Goal: Information Seeking & Learning: Learn about a topic

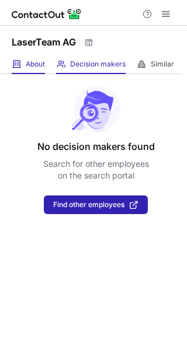
click at [22, 66] on div "About About Company" at bounding box center [28, 64] width 33 height 19
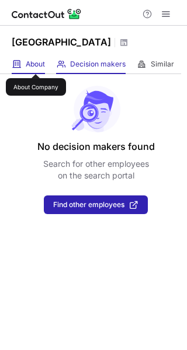
click at [34, 60] on span "About" at bounding box center [35, 63] width 19 height 9
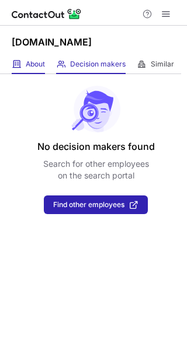
click at [30, 72] on div "About About Company" at bounding box center [28, 64] width 33 height 19
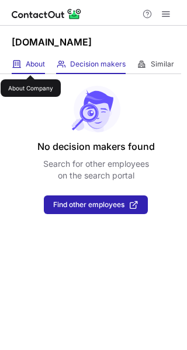
click at [30, 65] on span "About" at bounding box center [35, 63] width 19 height 9
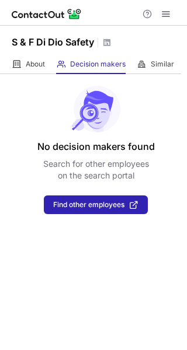
click at [22, 52] on div "S & F Di Dio Safety" at bounding box center [93, 40] width 187 height 29
click at [20, 68] on span at bounding box center [16, 63] width 9 height 9
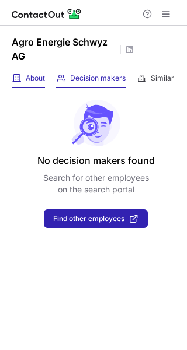
click at [28, 72] on div "About About Company" at bounding box center [28, 78] width 33 height 19
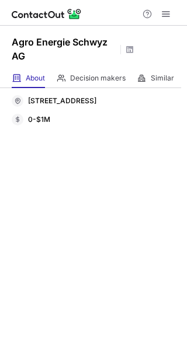
click at [29, 84] on div "About About Company" at bounding box center [28, 78] width 33 height 19
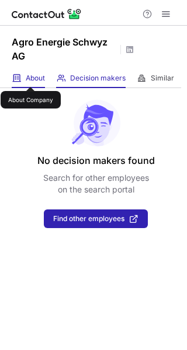
click at [29, 75] on span "About" at bounding box center [35, 77] width 19 height 9
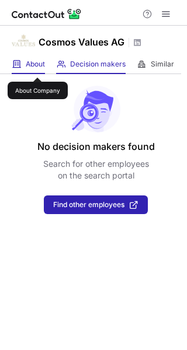
drag, startPoint x: 37, startPoint y: 67, endPoint x: 36, endPoint y: 73, distance: 5.9
click at [37, 67] on span "About" at bounding box center [35, 63] width 19 height 9
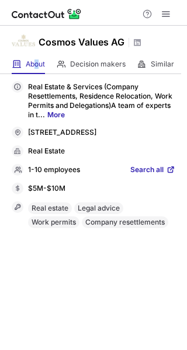
drag, startPoint x: 132, startPoint y: 175, endPoint x: 136, endPoint y: 164, distance: 12.6
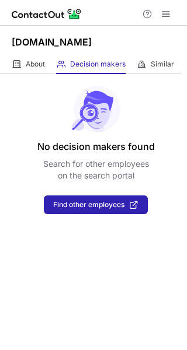
click at [47, 61] on div "About About Company Decision makers View Employees Similar Similar Companies" at bounding box center [90, 64] width 181 height 19
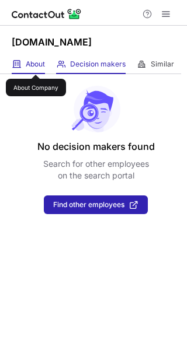
click at [36, 64] on span "About" at bounding box center [35, 63] width 19 height 9
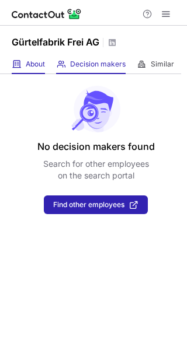
click at [20, 66] on span at bounding box center [16, 63] width 9 height 9
click at [27, 71] on div "About About Company" at bounding box center [28, 64] width 33 height 19
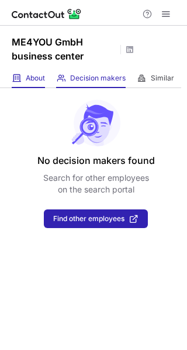
click at [27, 83] on div "About About Company" at bounding box center [28, 78] width 33 height 19
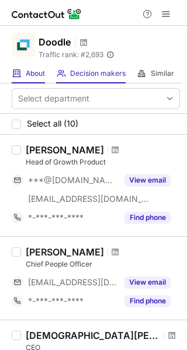
click at [22, 73] on div "About About Company" at bounding box center [28, 73] width 33 height 19
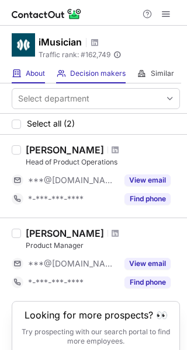
click at [23, 78] on div "About About Company" at bounding box center [28, 73] width 33 height 19
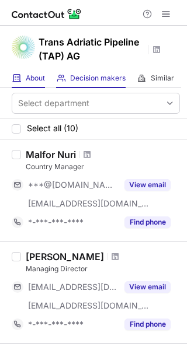
click at [12, 85] on div "About About Company" at bounding box center [28, 78] width 33 height 19
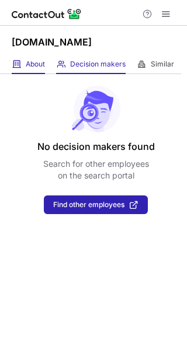
click at [40, 71] on div "About About Company" at bounding box center [28, 64] width 33 height 19
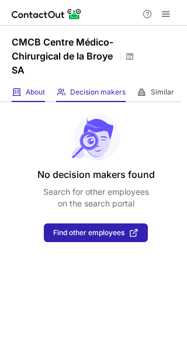
click at [25, 97] on div "About About Company" at bounding box center [28, 92] width 33 height 19
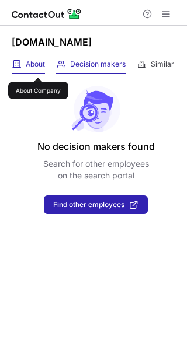
click at [38, 67] on span "About" at bounding box center [35, 63] width 19 height 9
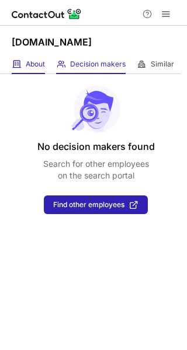
click at [23, 69] on div "About About Company" at bounding box center [28, 64] width 33 height 19
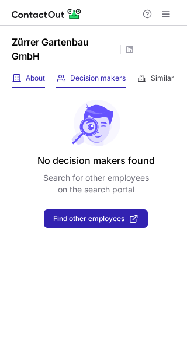
click at [30, 72] on div "About About Company" at bounding box center [28, 78] width 33 height 19
click at [40, 82] on span "About" at bounding box center [35, 77] width 19 height 9
